Goal: Information Seeking & Learning: Learn about a topic

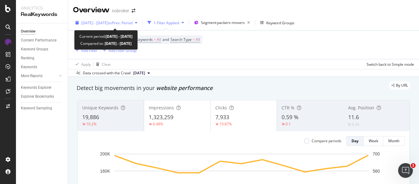
click at [140, 21] on div "button" at bounding box center [135, 23] width 7 height 4
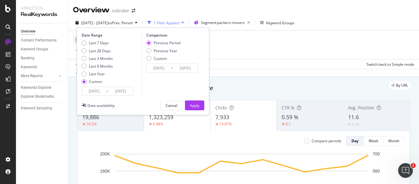
click at [130, 89] on input "[DATE]" at bounding box center [120, 91] width 25 height 9
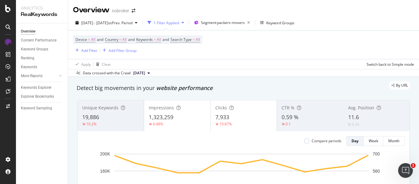
click at [249, 64] on div "Apply Clear Switch back to Simple mode" at bounding box center [243, 64] width 351 height 10
click at [292, 121] on div "0.59 %" at bounding box center [309, 117] width 57 height 8
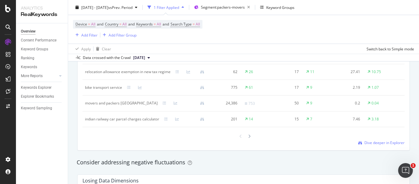
scroll to position [617, 0]
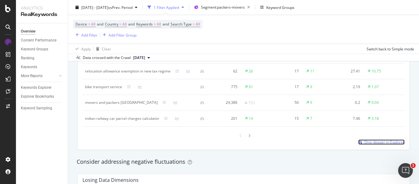
click at [364, 144] on span "Dive deeper in Explorer" at bounding box center [384, 141] width 40 height 5
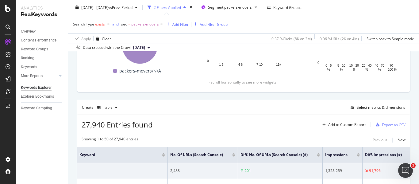
scroll to position [121, 0]
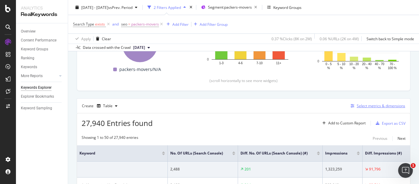
click at [385, 108] on div "Select metrics & dimensions" at bounding box center [380, 105] width 48 height 5
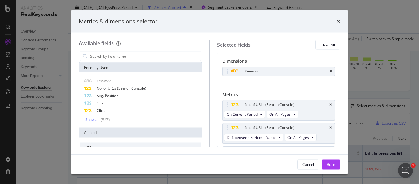
click at [339, 24] on div "times" at bounding box center [338, 21] width 4 height 8
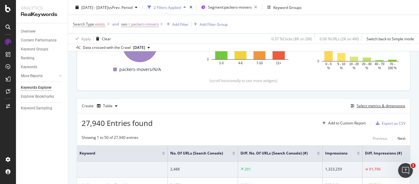
scroll to position [0, 0]
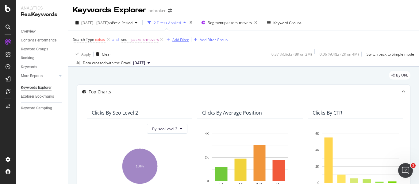
click at [185, 39] on div "Add Filter" at bounding box center [180, 39] width 16 height 5
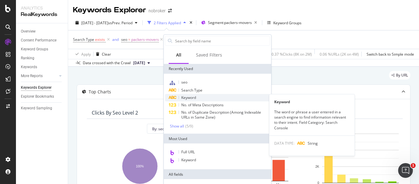
click at [181, 96] on span "Keyword" at bounding box center [188, 97] width 15 height 5
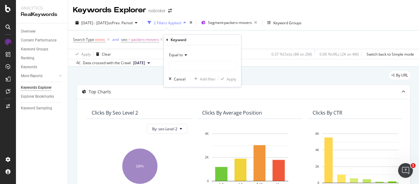
click at [184, 52] on div "Equal to" at bounding box center [202, 55] width 67 height 10
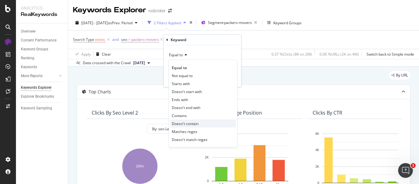
click at [191, 123] on span "Doesn't contain" at bounding box center [185, 123] width 27 height 5
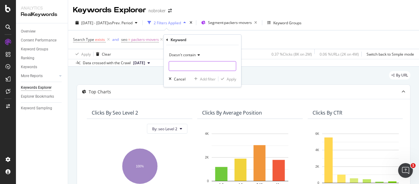
click at [176, 65] on input "text" at bounding box center [202, 66] width 67 height 10
type input "broker"
click at [226, 79] on div "Apply" at bounding box center [230, 78] width 9 height 5
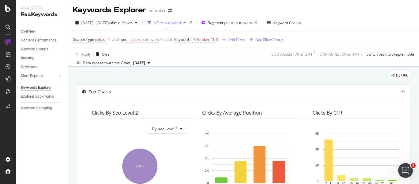
click at [217, 40] on icon at bounding box center [217, 39] width 5 height 6
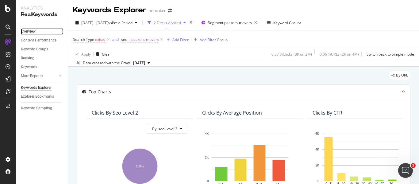
click at [32, 32] on div "Overview" at bounding box center [28, 31] width 15 height 6
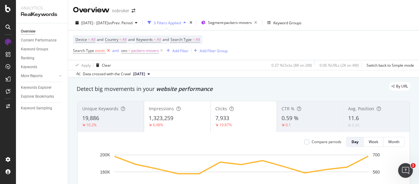
click at [107, 52] on icon at bounding box center [108, 50] width 5 height 6
